Goal: Transaction & Acquisition: Purchase product/service

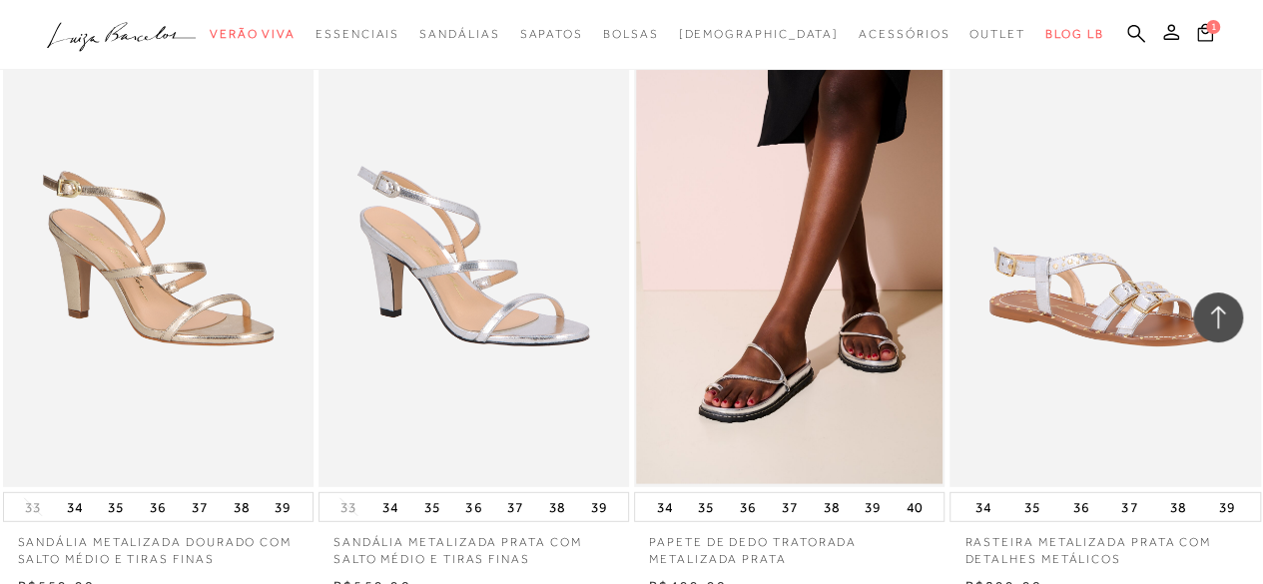
scroll to position [2597, 0]
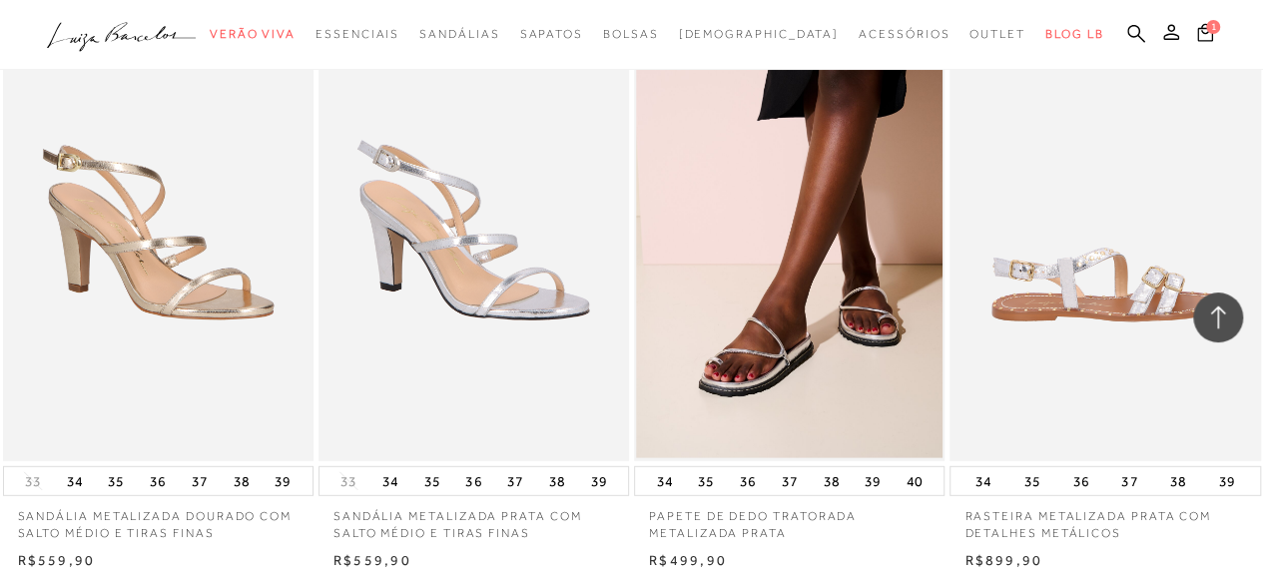
click at [1085, 261] on img at bounding box center [1106, 228] width 309 height 466
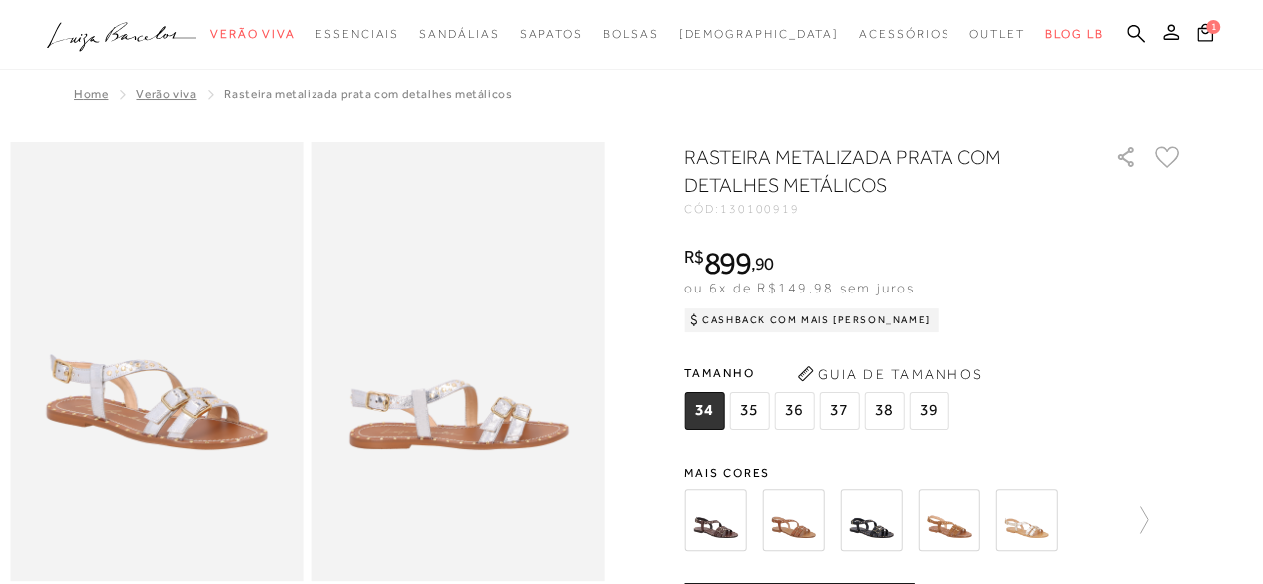
click at [757, 410] on span "35" at bounding box center [749, 411] width 40 height 38
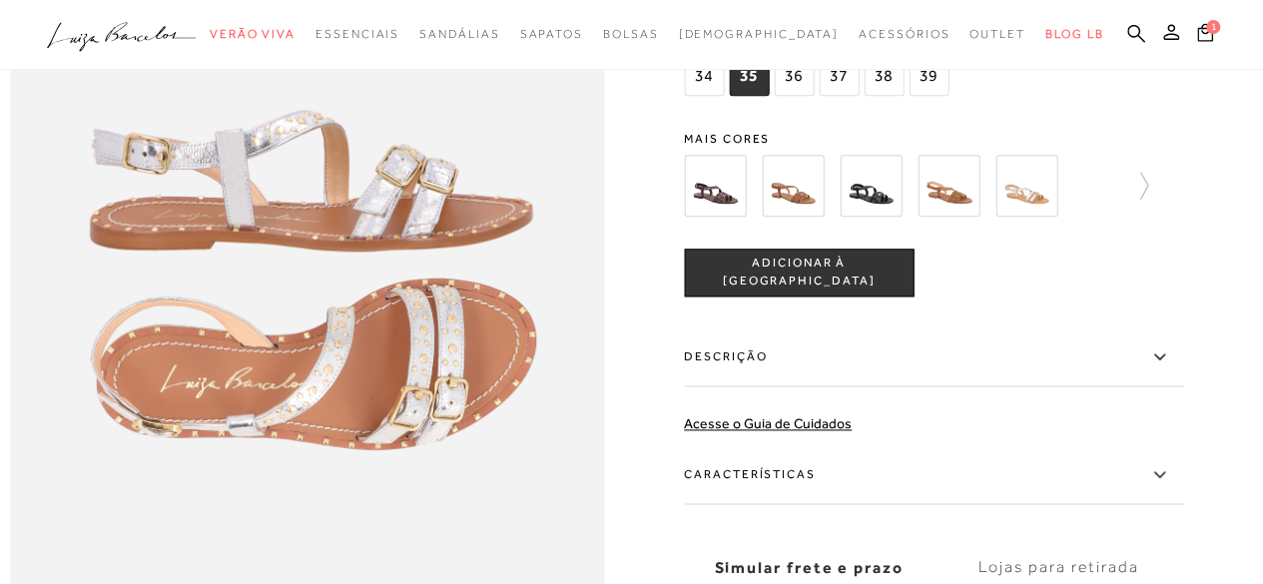
scroll to position [1099, 0]
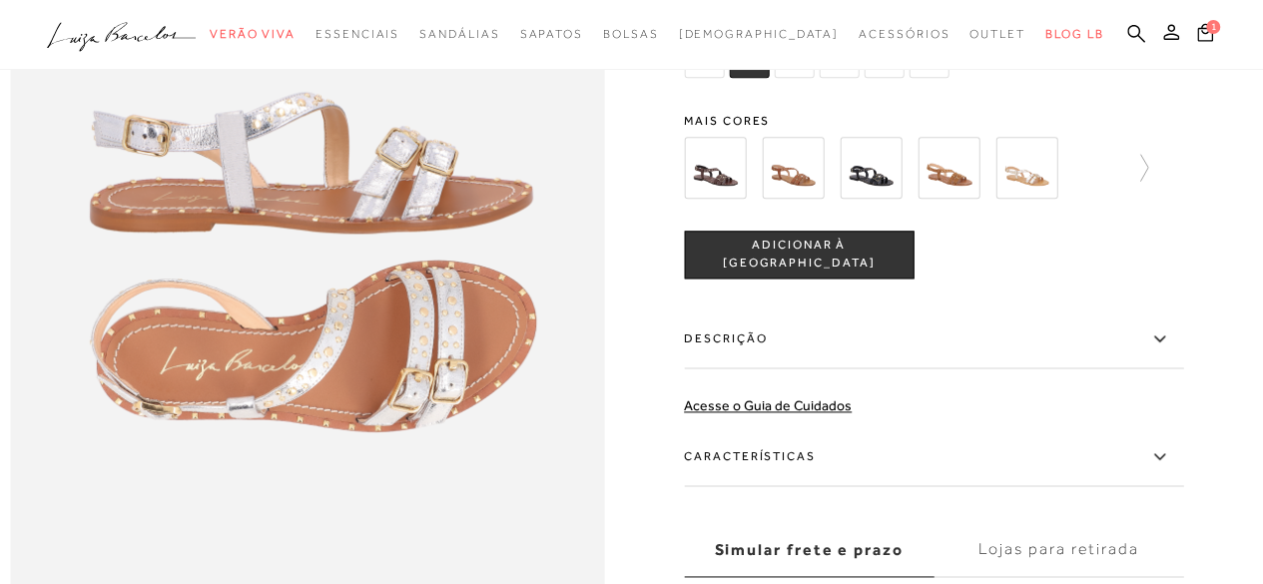
click at [1047, 199] on img at bounding box center [1027, 168] width 62 height 62
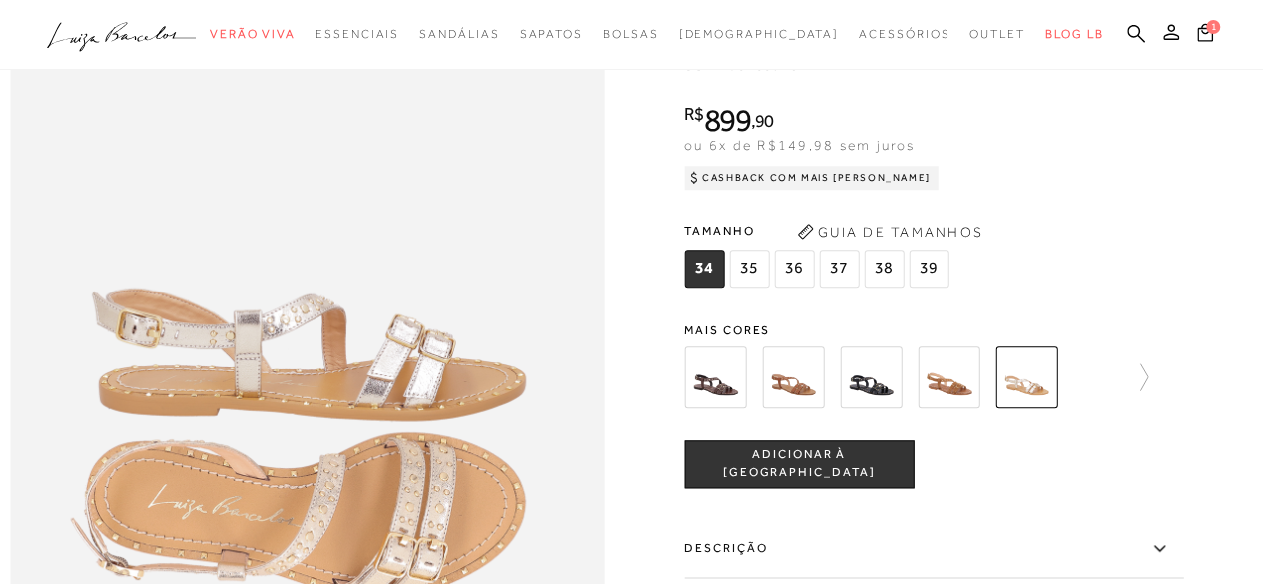
scroll to position [999, 0]
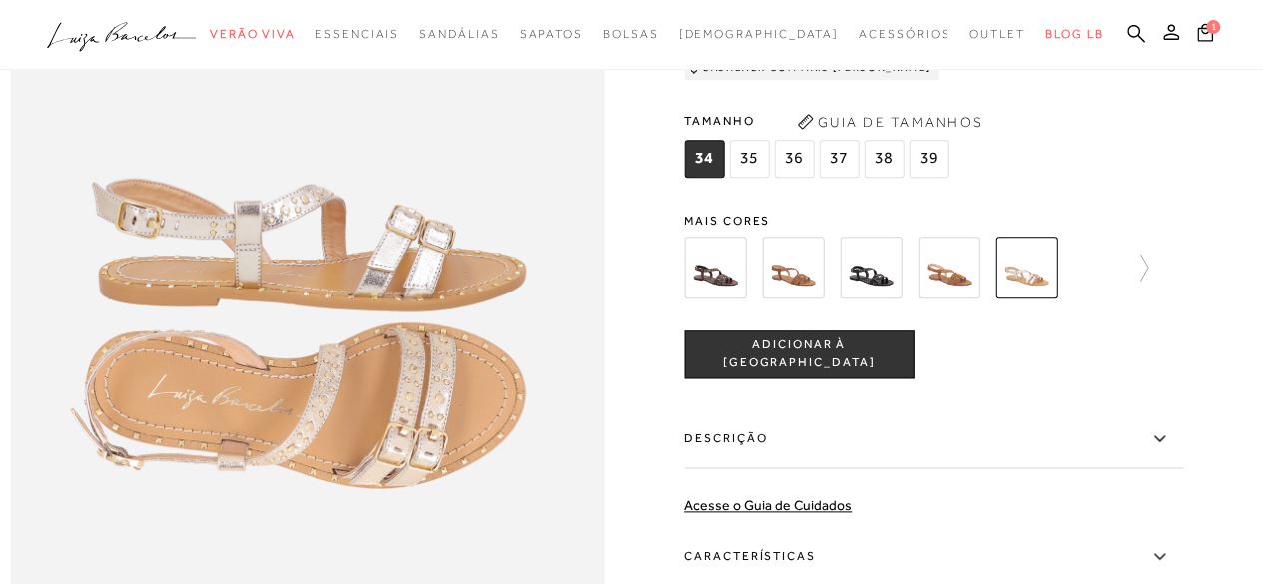
click at [754, 178] on span "35" at bounding box center [749, 159] width 40 height 38
click at [869, 379] on button "ADICIONAR À [GEOGRAPHIC_DATA]" at bounding box center [799, 355] width 230 height 48
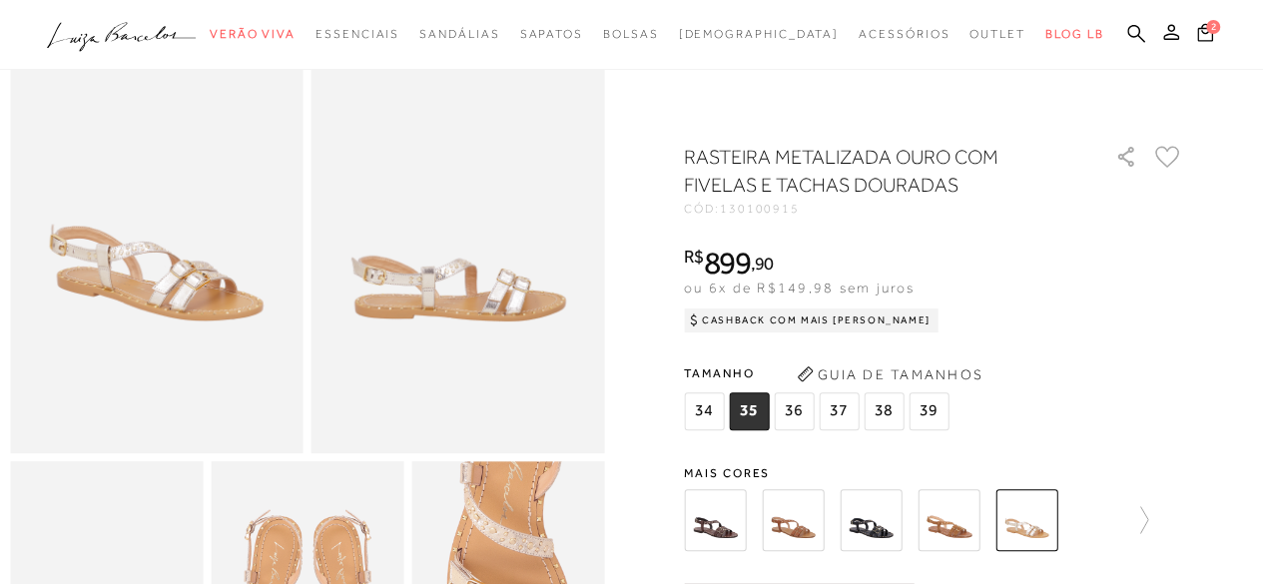
scroll to position [0, 0]
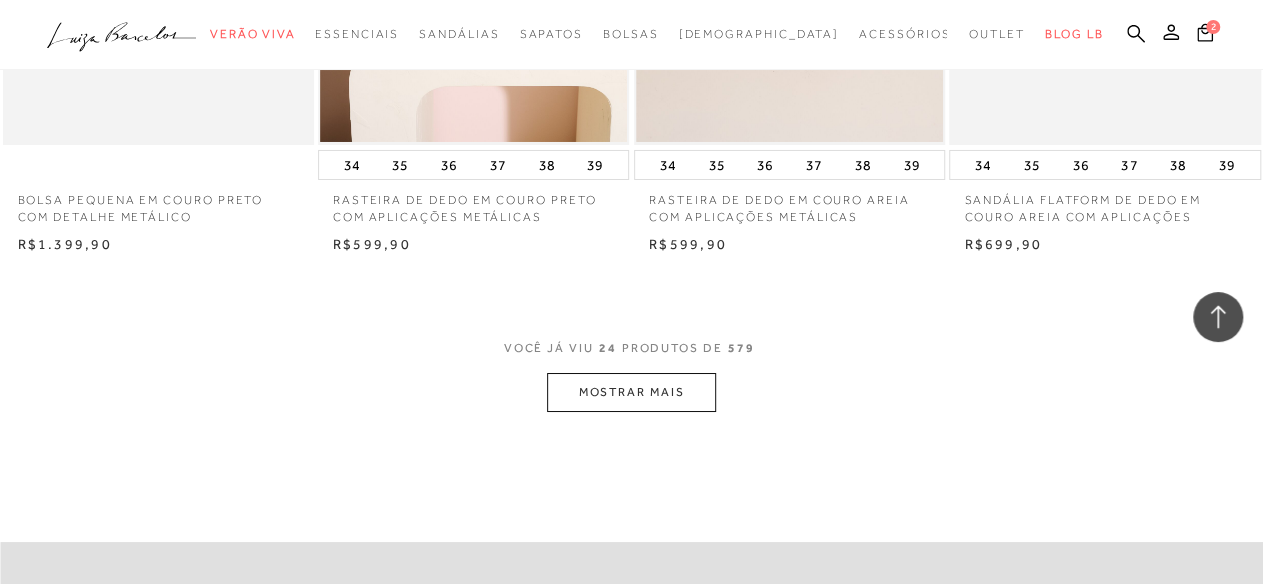
scroll to position [3595, 0]
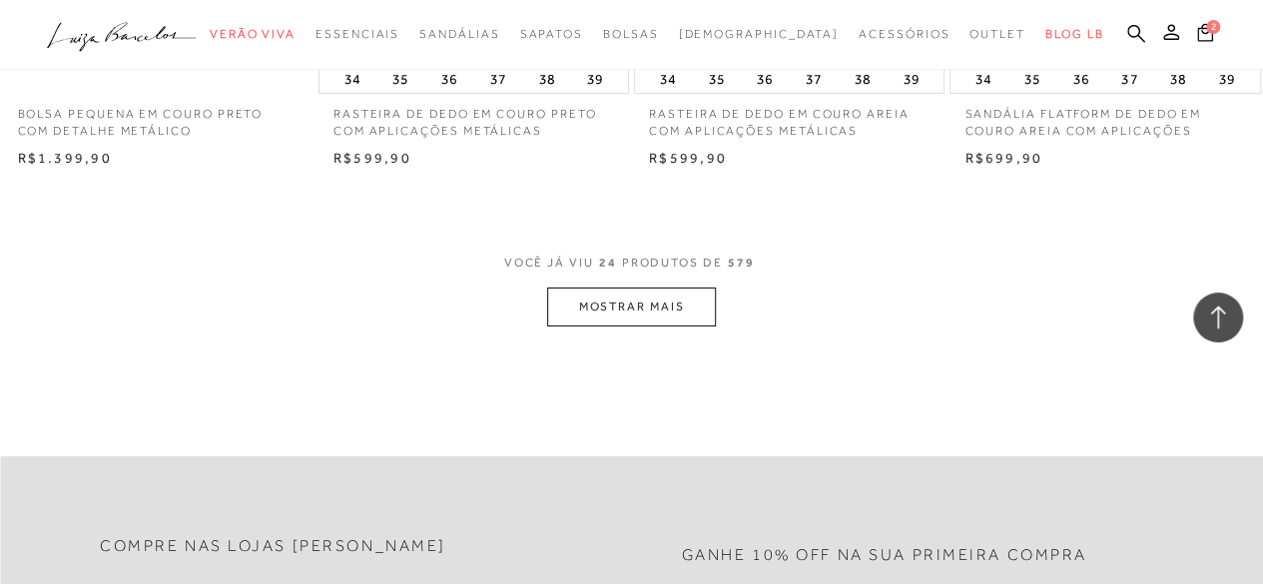
click at [599, 288] on button "MOSTRAR MAIS" at bounding box center [631, 307] width 168 height 39
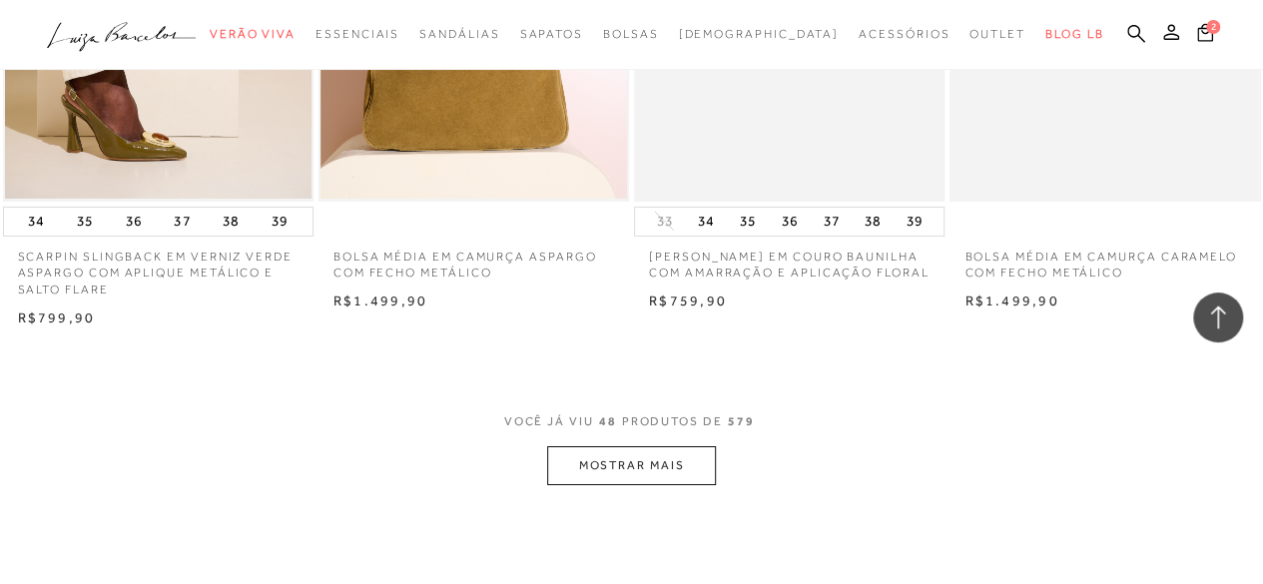
scroll to position [7390, 0]
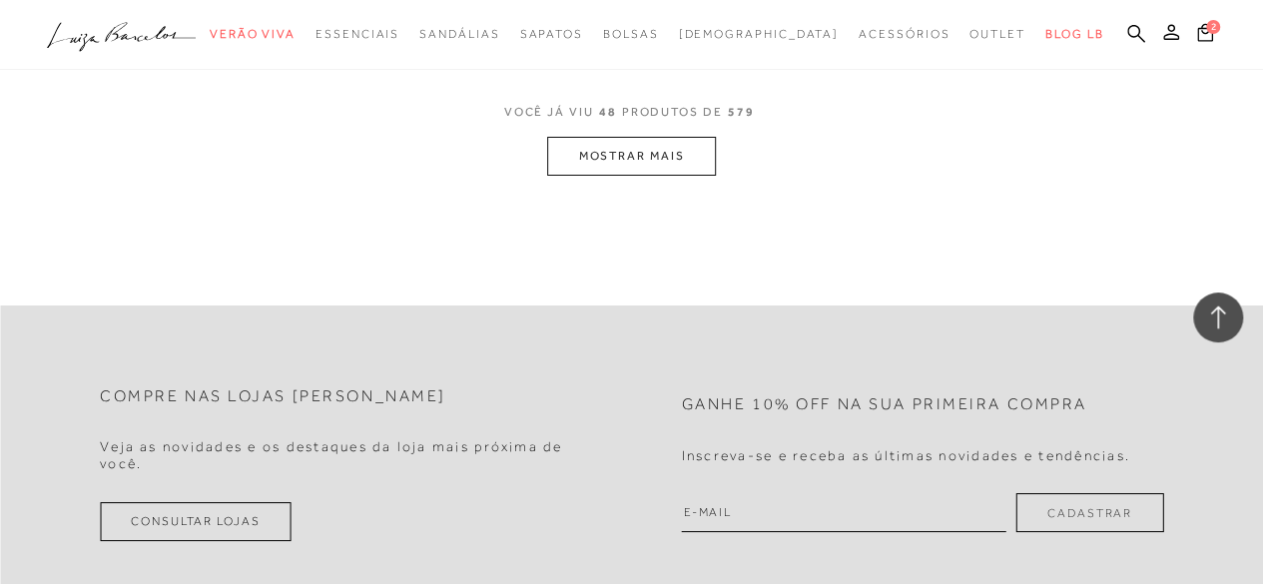
click at [594, 137] on button "MOSTRAR MAIS" at bounding box center [631, 156] width 168 height 39
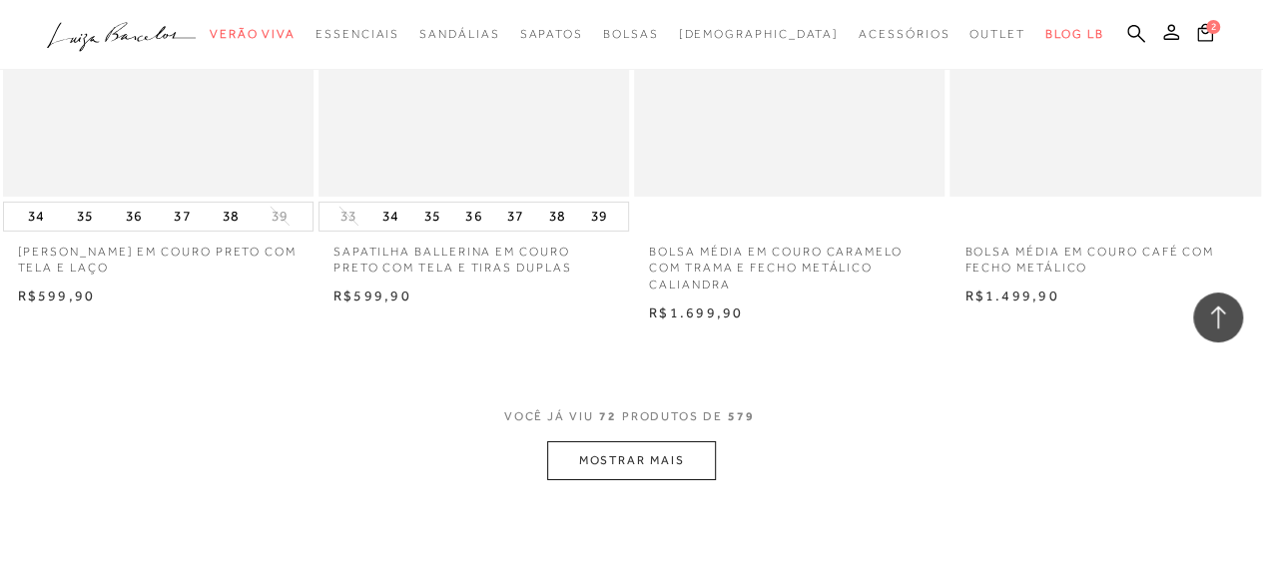
scroll to position [10486, 0]
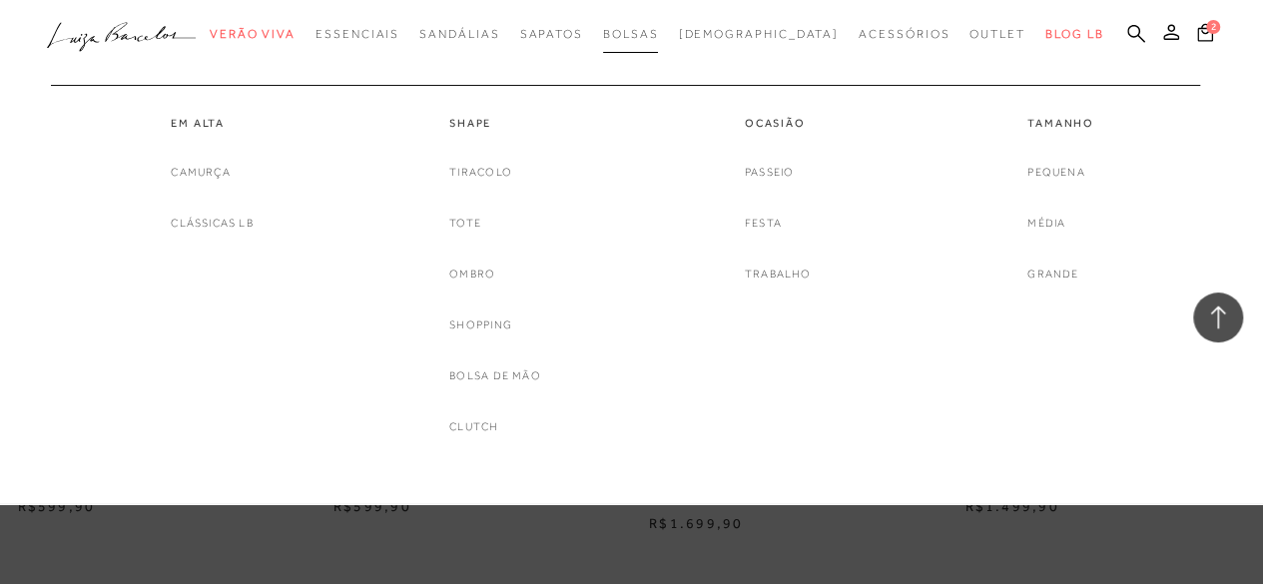
click at [659, 35] on span "Bolsas" at bounding box center [631, 34] width 56 height 14
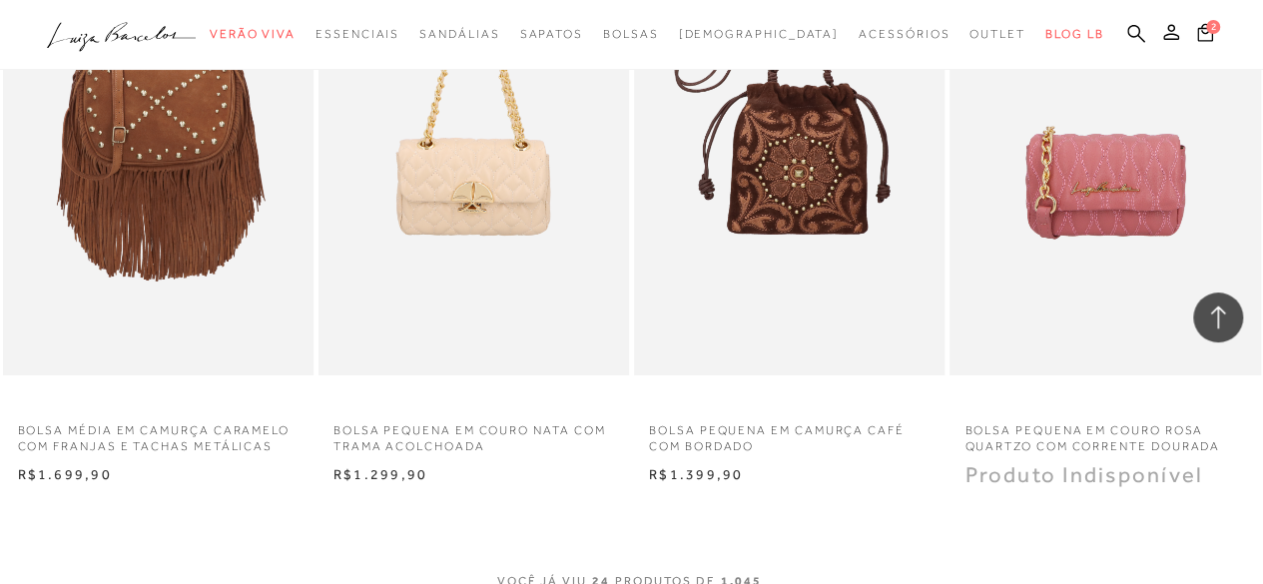
scroll to position [3595, 0]
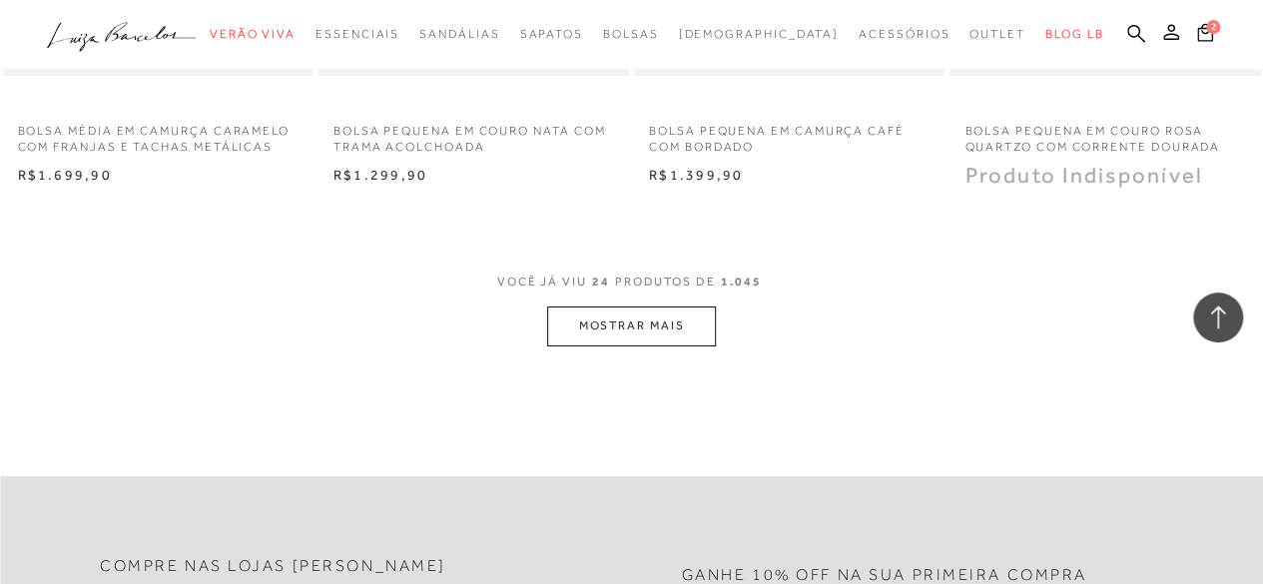
click at [652, 332] on button "MOSTRAR MAIS" at bounding box center [631, 326] width 168 height 39
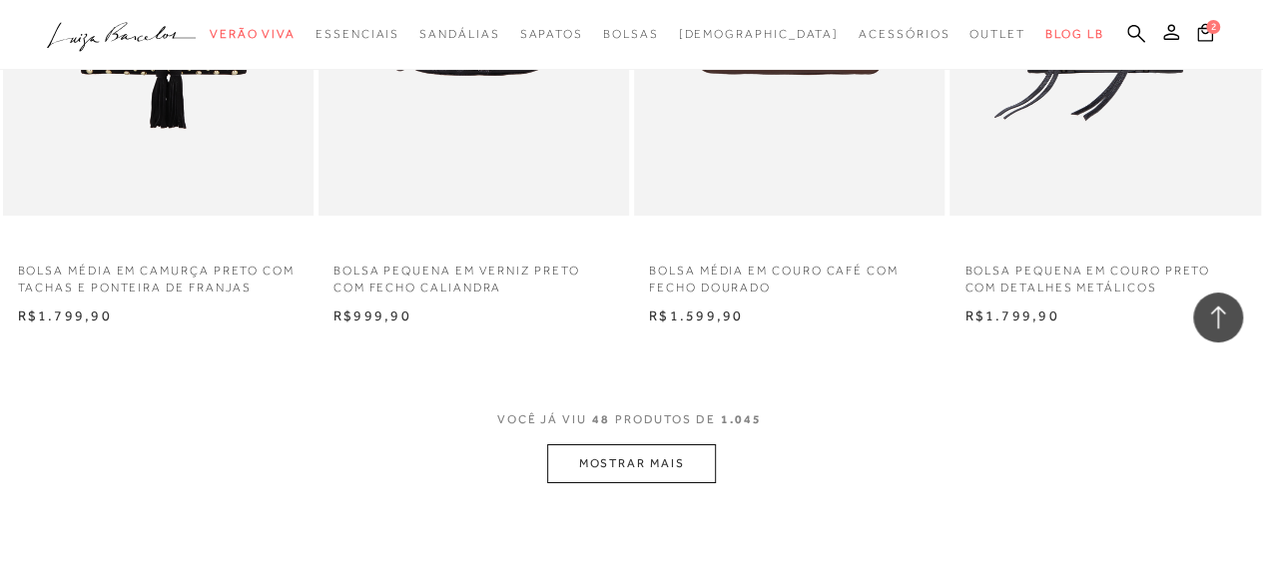
scroll to position [7191, 0]
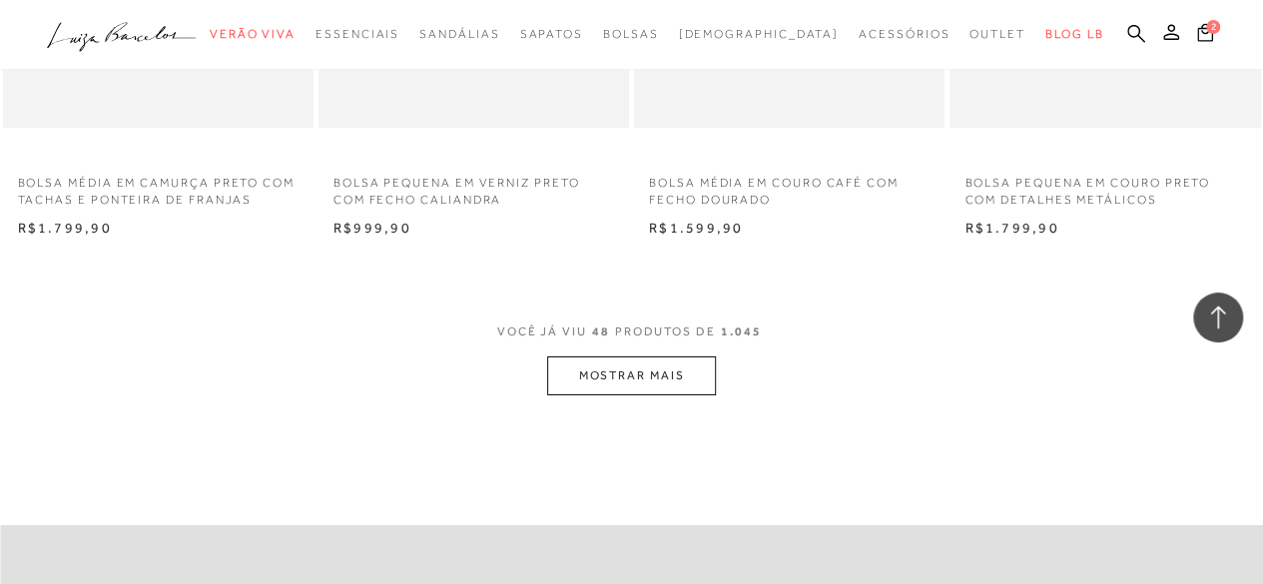
click at [639, 382] on button "MOSTRAR MAIS" at bounding box center [631, 376] width 168 height 39
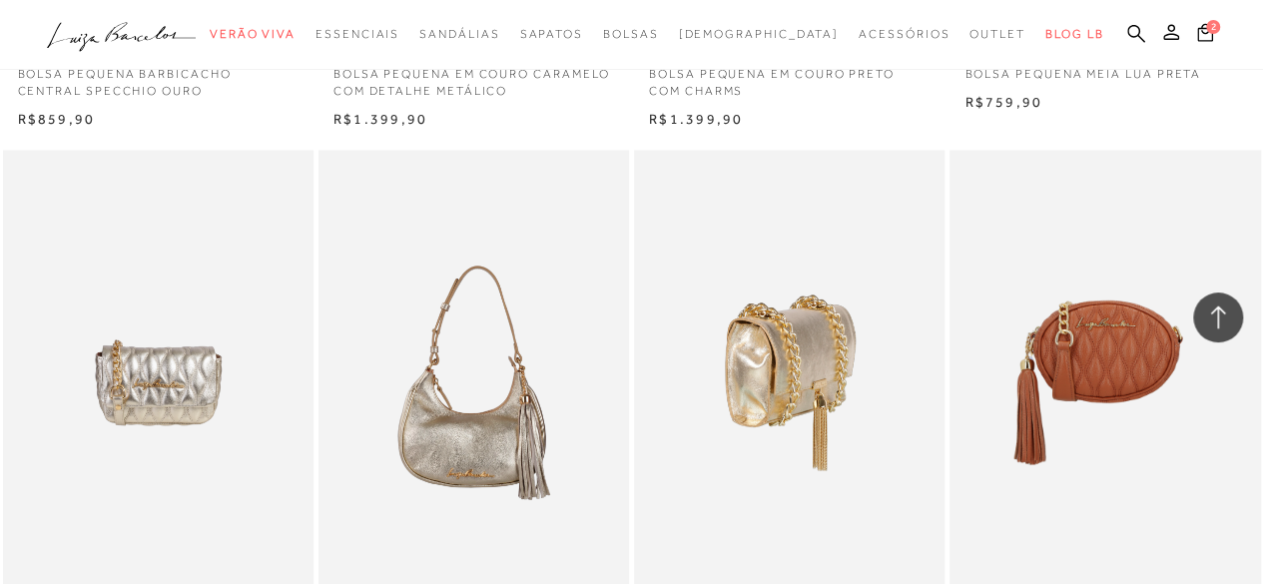
scroll to position [9288, 0]
